Goal: Task Accomplishment & Management: Use online tool/utility

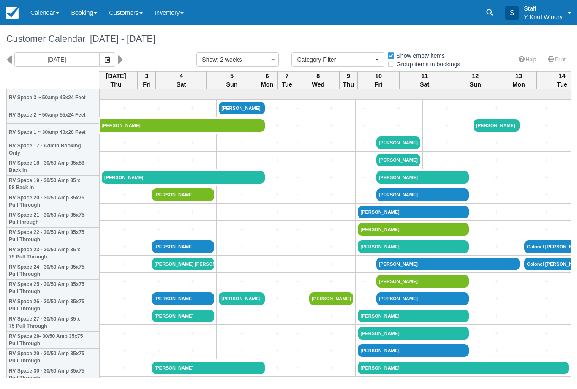
select select
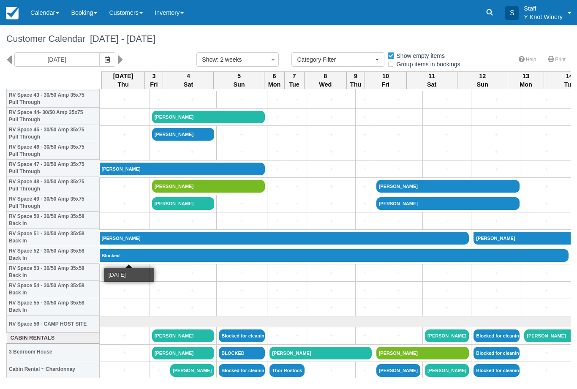
scroll to position [759, -1]
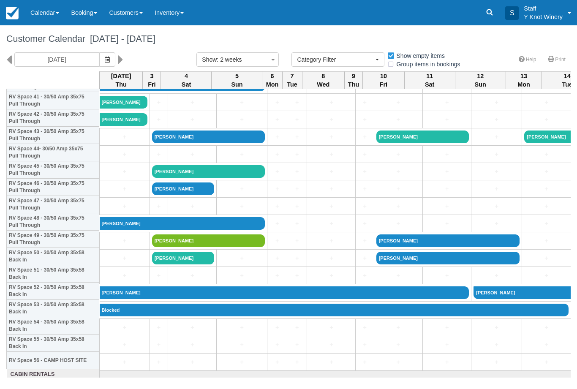
click at [105, 60] on icon "button" at bounding box center [107, 60] width 5 height 6
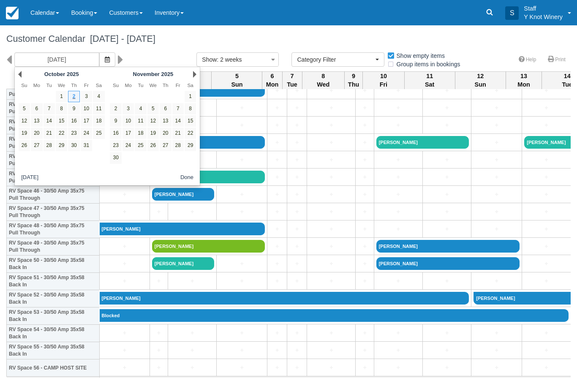
scroll to position [727, 0]
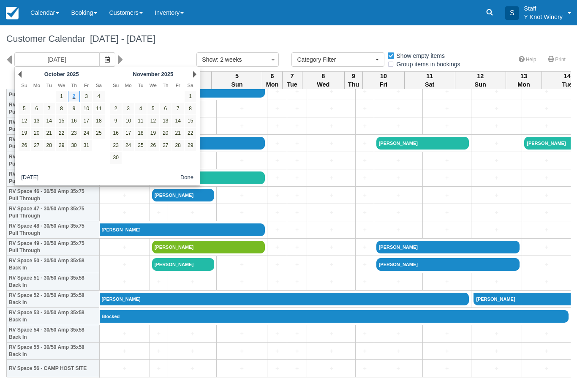
click at [95, 94] on link "4" at bounding box center [98, 96] width 11 height 11
type input "10/04/25"
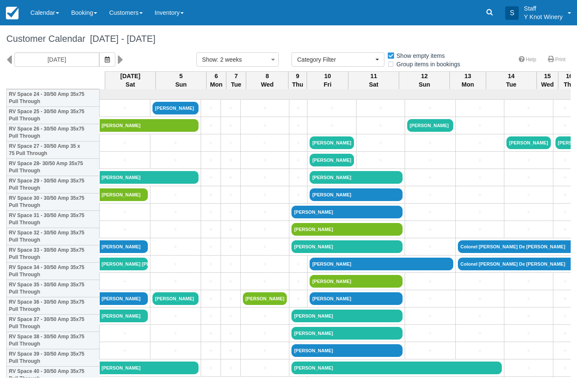
select select
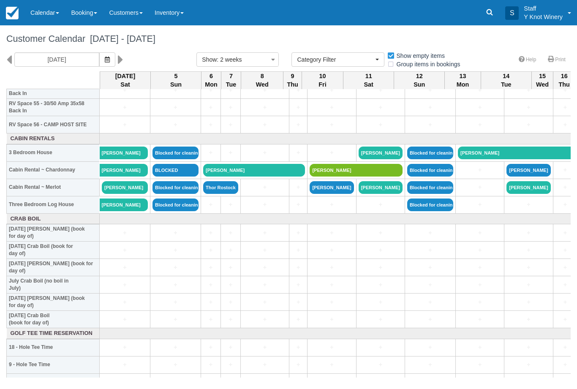
scroll to position [970, 0]
click at [126, 194] on link "Catherine Mesheski" at bounding box center [125, 187] width 46 height 13
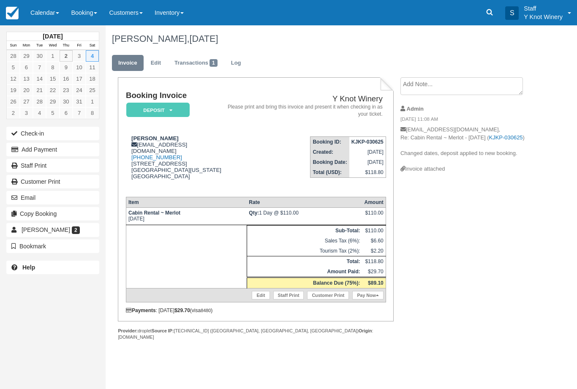
click at [54, 17] on link "Calendar" at bounding box center [44, 12] width 41 height 25
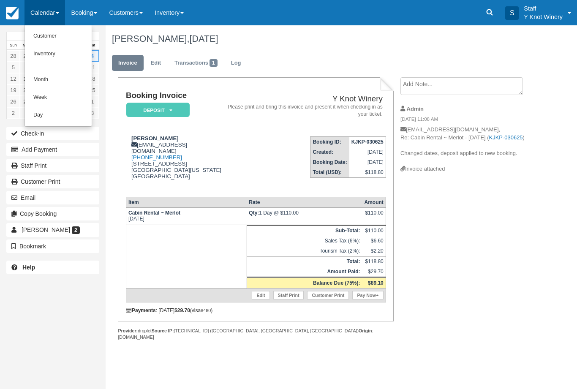
click at [41, 34] on link "Customer" at bounding box center [58, 36] width 67 height 18
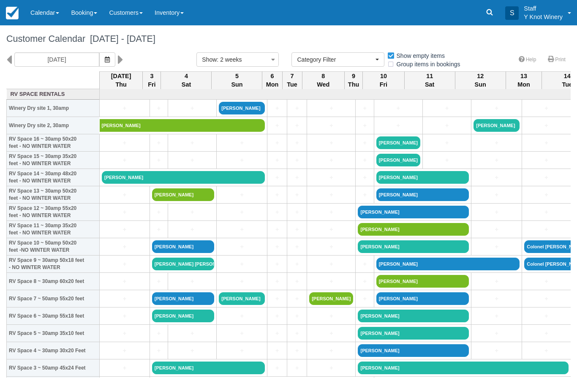
select select
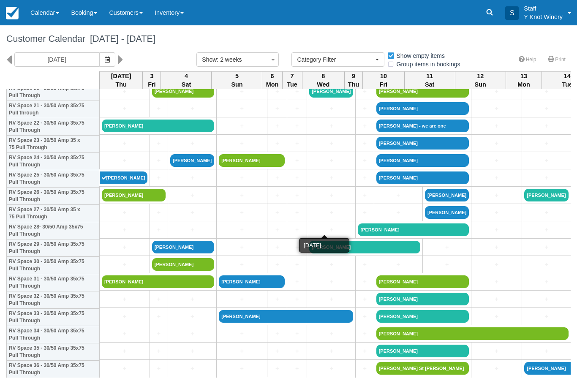
scroll to position [381, 0]
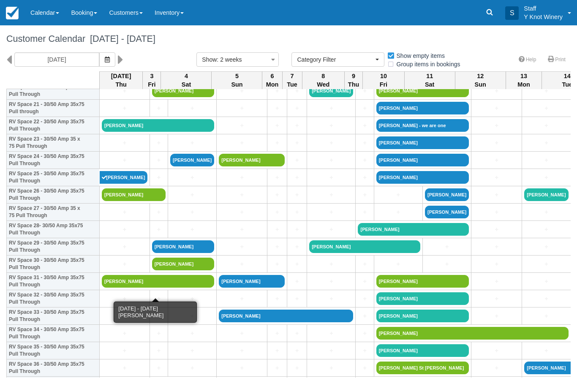
click at [129, 288] on link "[PERSON_NAME]" at bounding box center [158, 281] width 112 height 13
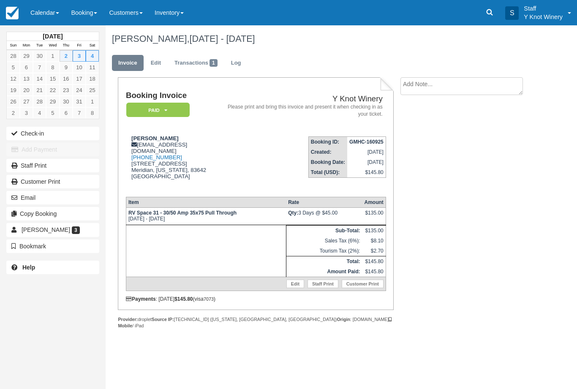
click at [85, 130] on button "Check-in" at bounding box center [52, 134] width 93 height 14
